Goal: Find specific fact: Locate a discrete piece of known information

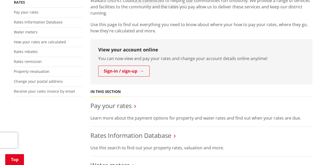
scroll to position [108, 0]
click at [41, 70] on link "Property revaluation" at bounding box center [32, 71] width 36 height 5
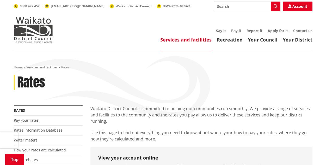
scroll to position [108, 0]
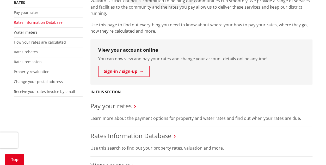
click at [28, 23] on link "Rates Information Database" at bounding box center [38, 22] width 49 height 5
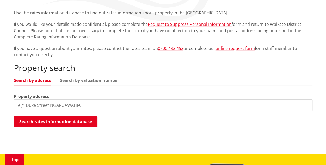
scroll to position [96, 0]
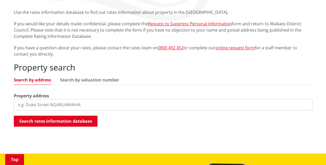
click at [106, 105] on input "search" at bounding box center [163, 104] width 299 height 11
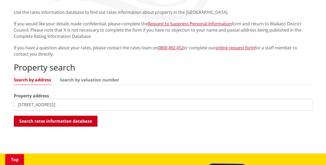
type input "52 moorfield road"
click at [80, 120] on button "Search rates information database" at bounding box center [56, 120] width 84 height 11
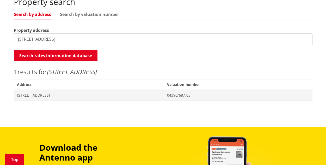
scroll to position [162, 0]
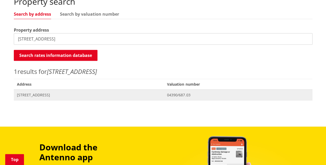
click at [67, 93] on span "[STREET_ADDRESS]" at bounding box center [89, 94] width 144 height 5
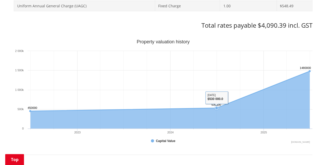
scroll to position [275, 0]
